Goal: Task Accomplishment & Management: Manage account settings

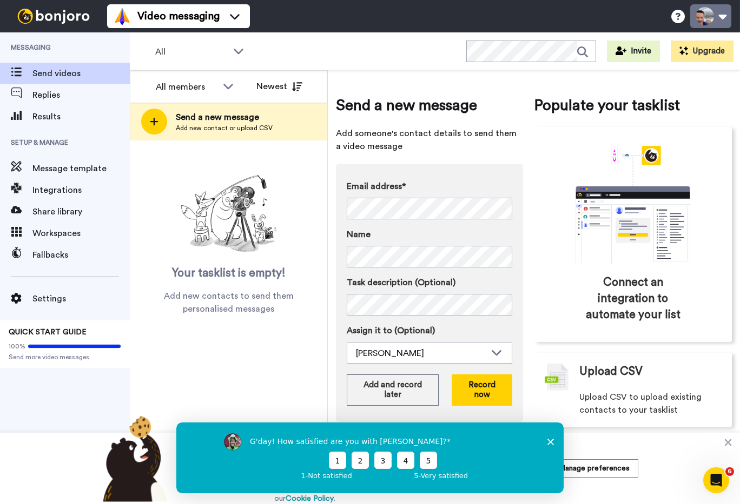
click at [710, 11] on button at bounding box center [710, 16] width 41 height 24
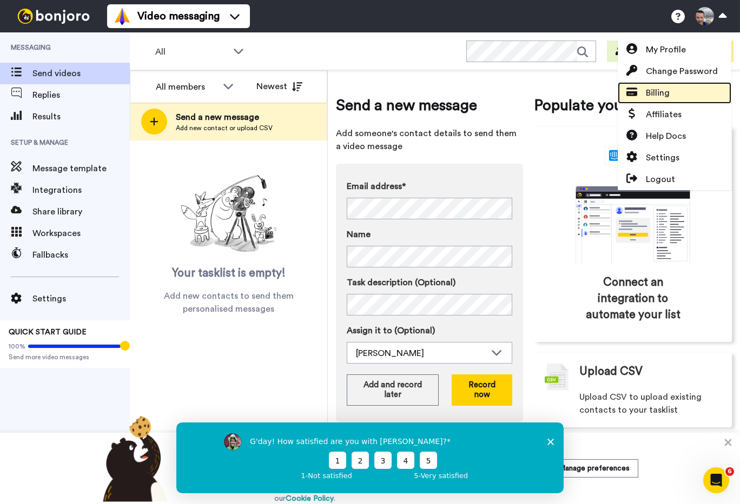
click at [670, 95] on link "Billing" at bounding box center [674, 93] width 114 height 22
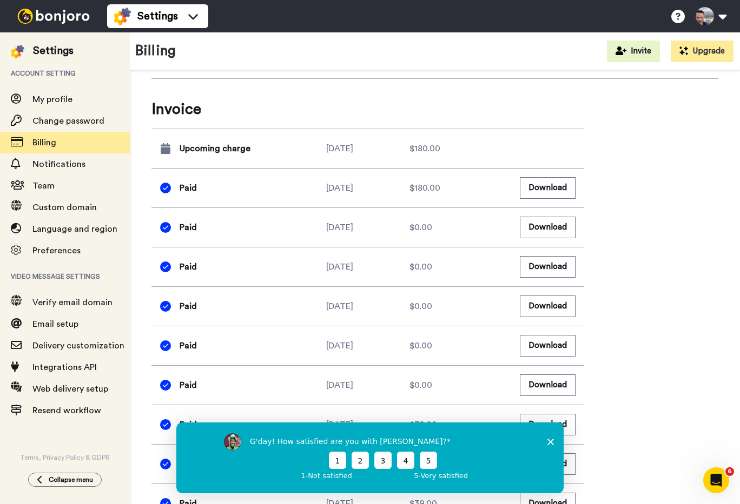
scroll to position [614, 0]
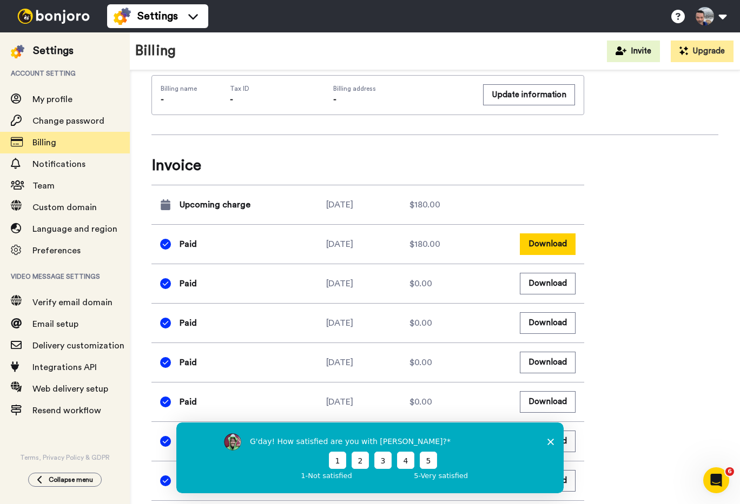
click at [527, 249] on button "Download" at bounding box center [547, 244] width 56 height 21
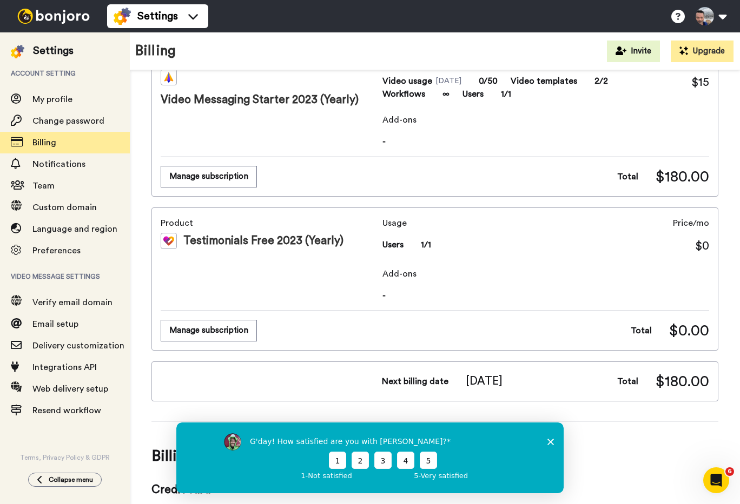
scroll to position [0, 0]
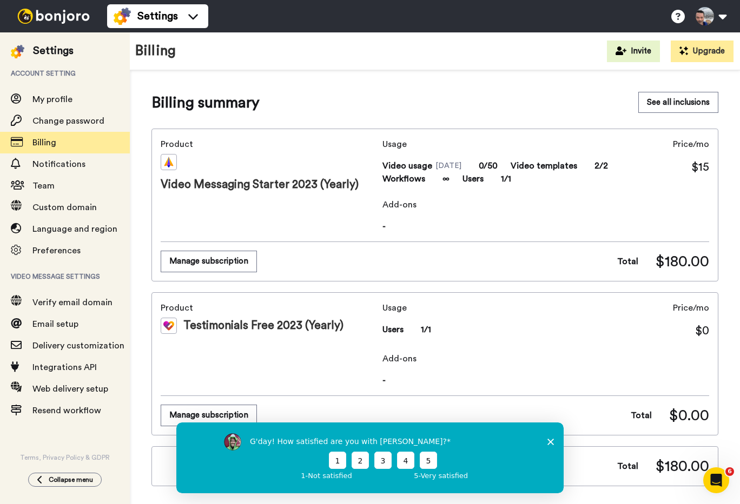
click at [68, 88] on span "Account setting" at bounding box center [65, 73] width 130 height 30
drag, startPoint x: 66, startPoint y: 95, endPoint x: 46, endPoint y: 101, distance: 20.9
click at [66, 96] on span "My profile" at bounding box center [52, 99] width 40 height 9
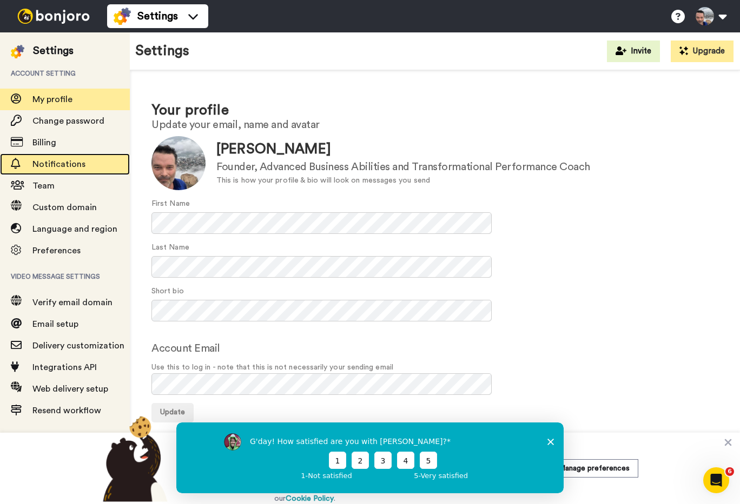
click at [89, 167] on span "Notifications" at bounding box center [80, 164] width 97 height 13
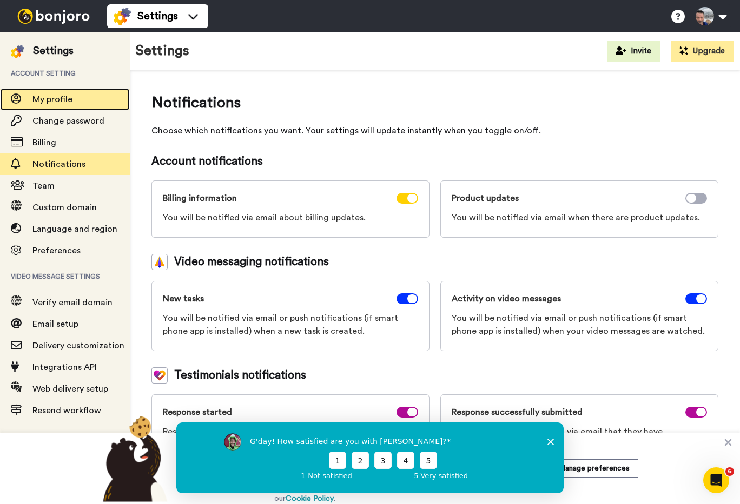
click at [69, 99] on span "My profile" at bounding box center [52, 99] width 40 height 9
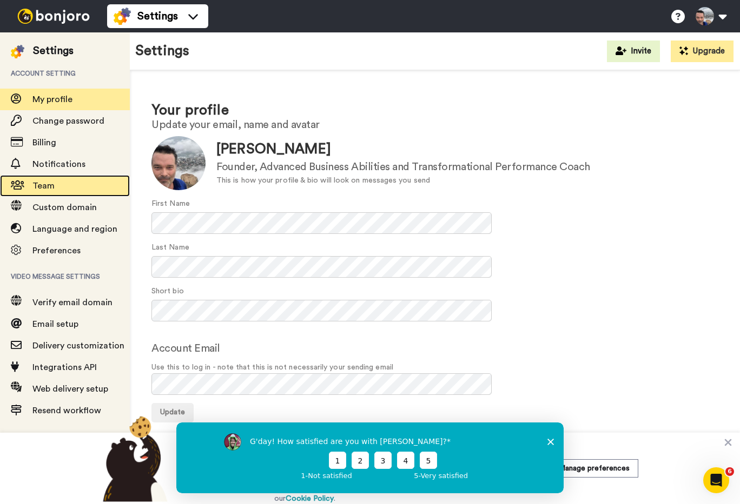
click at [84, 185] on span "Team" at bounding box center [80, 185] width 97 height 13
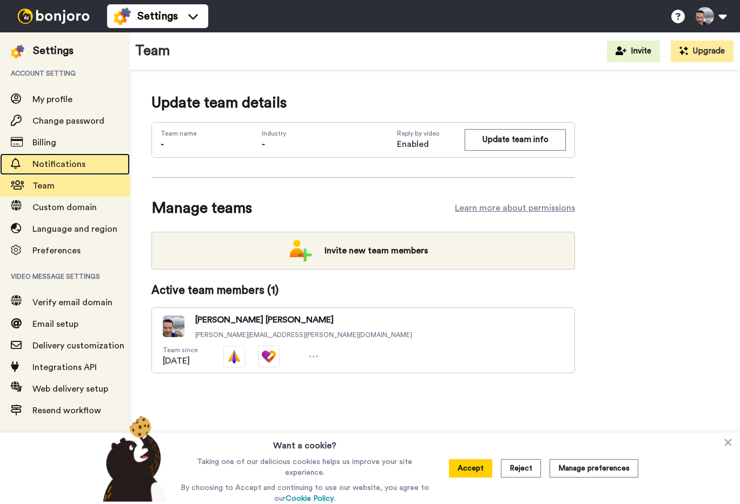
click at [80, 157] on div "Notifications" at bounding box center [65, 165] width 130 height 22
